Goal: Use online tool/utility: Utilize a website feature to perform a specific function

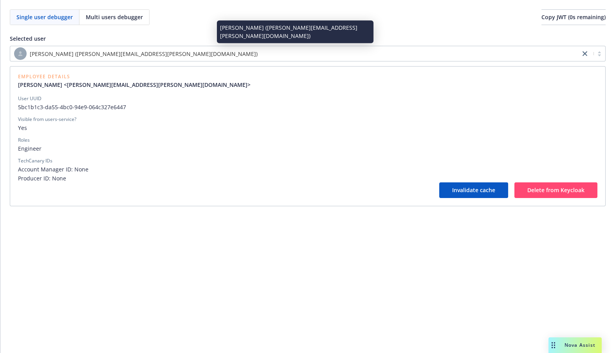
click at [173, 54] on div "[PERSON_NAME] ([PERSON_NAME][EMAIL_ADDRESS][PERSON_NAME][DOMAIN_NAME])" at bounding box center [295, 53] width 562 height 13
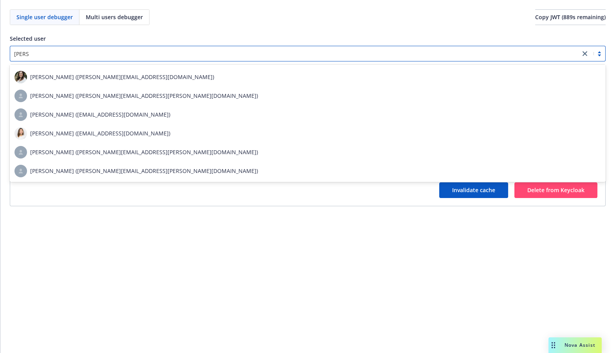
scroll to position [299, 0]
type input "[PERSON_NAME]"
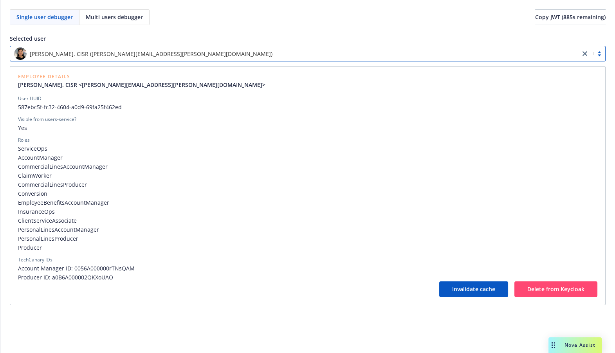
click at [30, 149] on span "ServiceOps" at bounding box center [307, 148] width 579 height 8
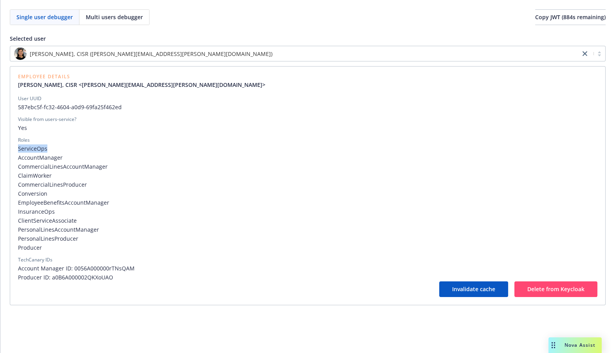
click at [30, 149] on span "ServiceOps" at bounding box center [307, 148] width 579 height 8
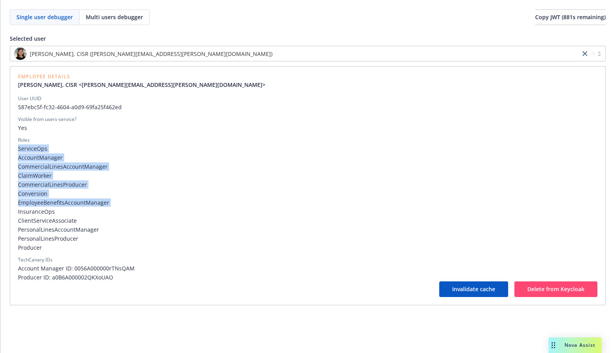
drag, startPoint x: 30, startPoint y: 149, endPoint x: 39, endPoint y: 200, distance: 52.1
click at [39, 200] on div "ServiceOps AccountManager CommercialLinesAccountManager ClaimWorker CommercialL…" at bounding box center [307, 197] width 579 height 107
click at [39, 200] on span "EmployeeBenefitsAccountManager" at bounding box center [307, 202] width 579 height 8
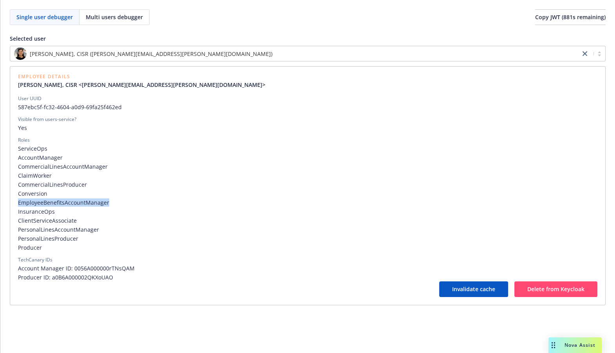
click at [39, 200] on span "EmployeeBenefitsAccountManager" at bounding box center [307, 202] width 579 height 8
drag, startPoint x: 39, startPoint y: 200, endPoint x: 43, endPoint y: 169, distance: 31.2
click at [43, 169] on div "ServiceOps AccountManager CommercialLinesAccountManager ClaimWorker CommercialL…" at bounding box center [307, 197] width 579 height 107
click at [43, 169] on span "CommercialLinesAccountManager" at bounding box center [307, 166] width 579 height 8
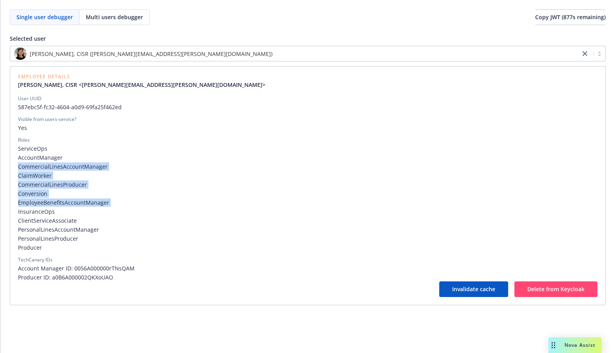
drag, startPoint x: 43, startPoint y: 169, endPoint x: 43, endPoint y: 201, distance: 32.5
click at [43, 202] on div "ServiceOps AccountManager CommercialLinesAccountManager ClaimWorker CommercialL…" at bounding box center [307, 197] width 579 height 107
click at [43, 201] on span "EmployeeBenefitsAccountManager" at bounding box center [307, 202] width 579 height 8
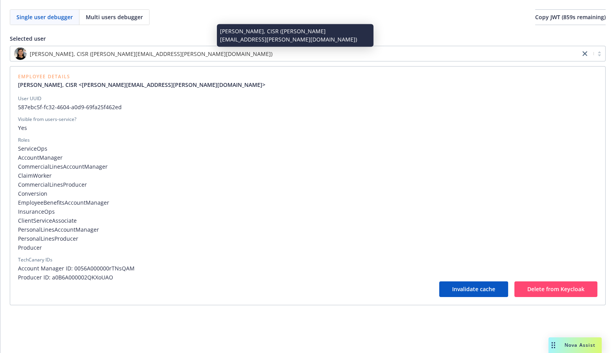
click at [237, 54] on div "[PERSON_NAME], CISR ([PERSON_NAME][EMAIL_ADDRESS][PERSON_NAME][DOMAIN_NAME])" at bounding box center [295, 53] width 562 height 13
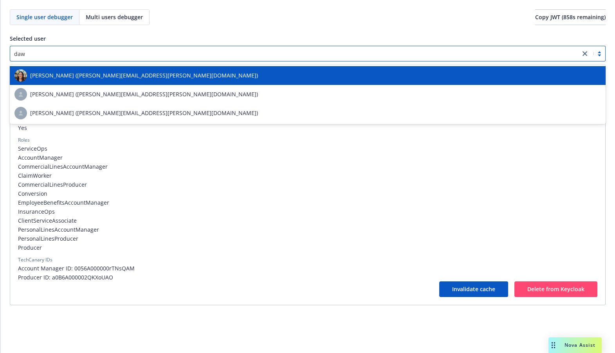
type input "[PERSON_NAME]"
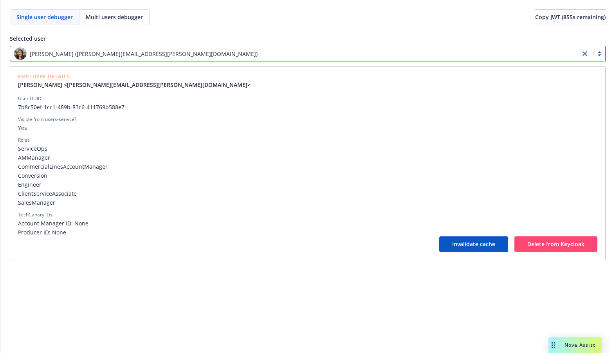
click at [174, 165] on span "CommercialLinesAccountManager" at bounding box center [307, 166] width 579 height 8
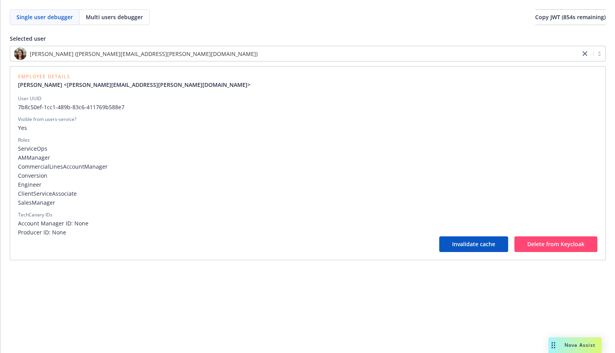
click at [183, 163] on span "CommercialLinesAccountManager" at bounding box center [307, 166] width 579 height 8
